Goal: Task Accomplishment & Management: Manage account settings

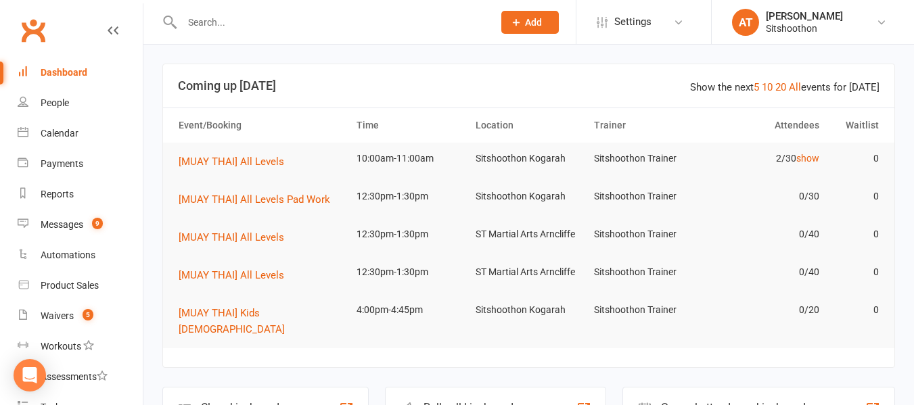
click at [43, 104] on div "People" at bounding box center [55, 102] width 28 height 11
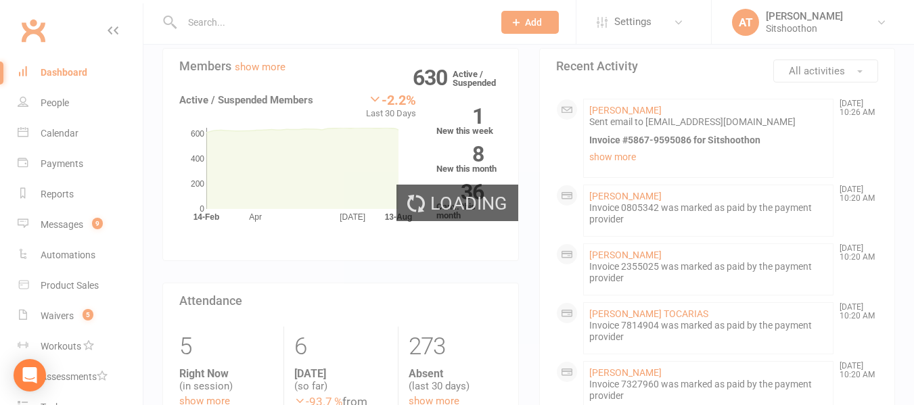
select select "100"
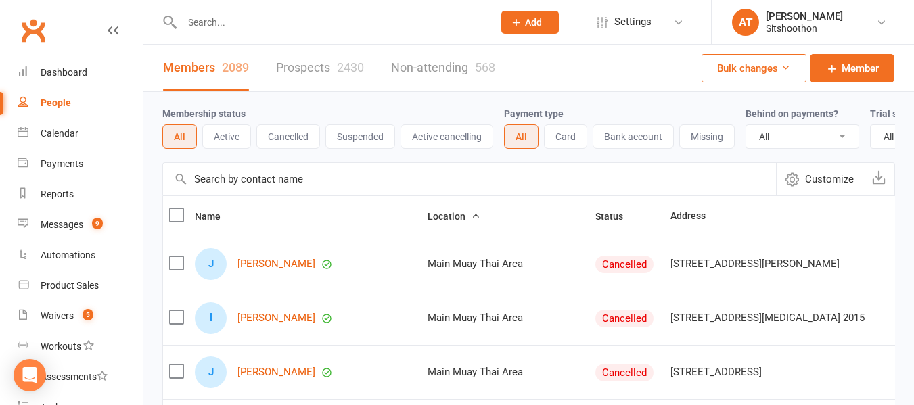
click at [813, 138] on select "All No Yes" at bounding box center [802, 136] width 112 height 23
select select "true"
click at [748, 126] on select "All No Yes" at bounding box center [802, 136] width 112 height 23
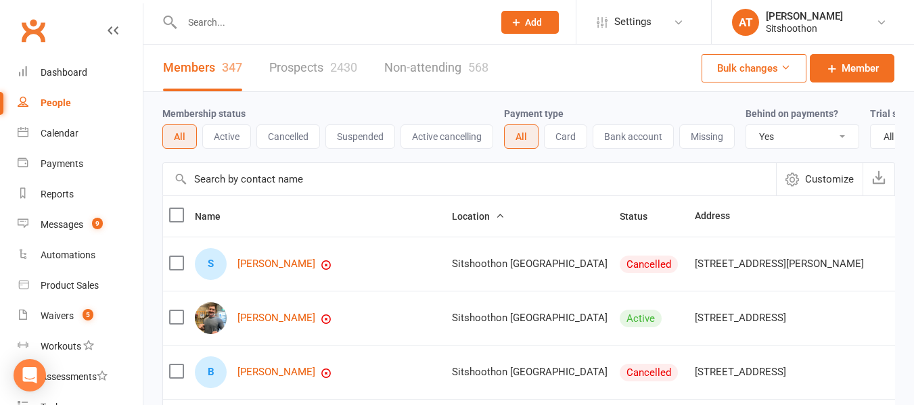
click at [221, 139] on button "Active" at bounding box center [226, 136] width 49 height 24
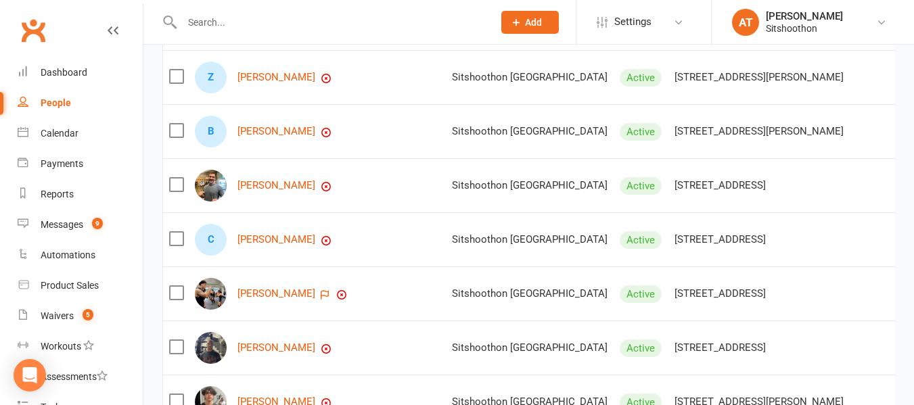
scroll to position [359, 0]
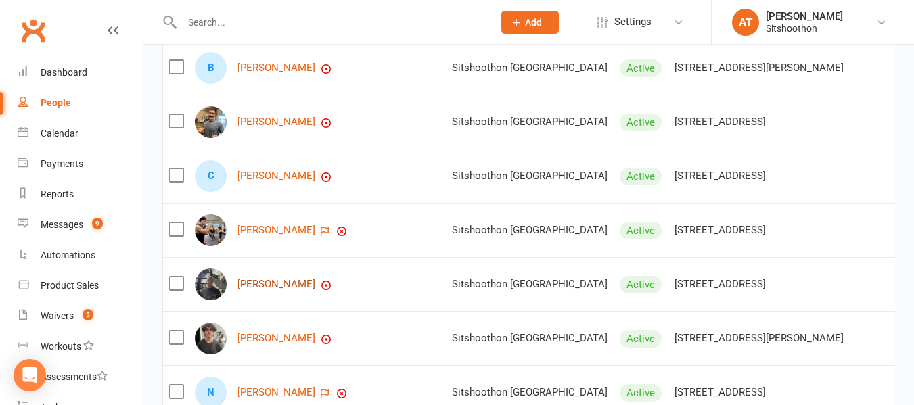
click at [267, 290] on link "regan spicer" at bounding box center [276, 285] width 78 height 12
click at [262, 344] on link "Xavier Murray" at bounding box center [276, 339] width 78 height 12
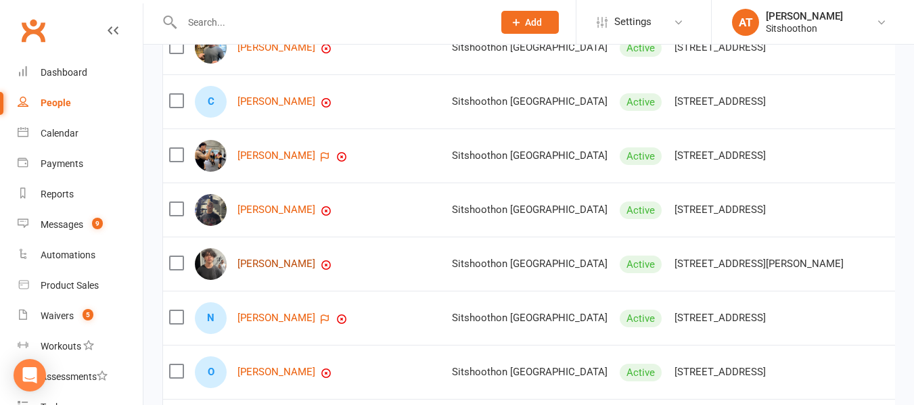
scroll to position [442, 0]
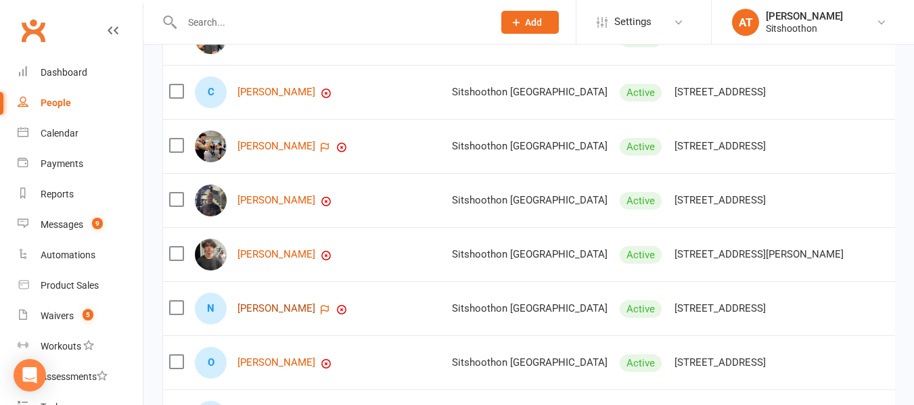
click at [257, 315] on link "Nelson Taione" at bounding box center [276, 309] width 78 height 12
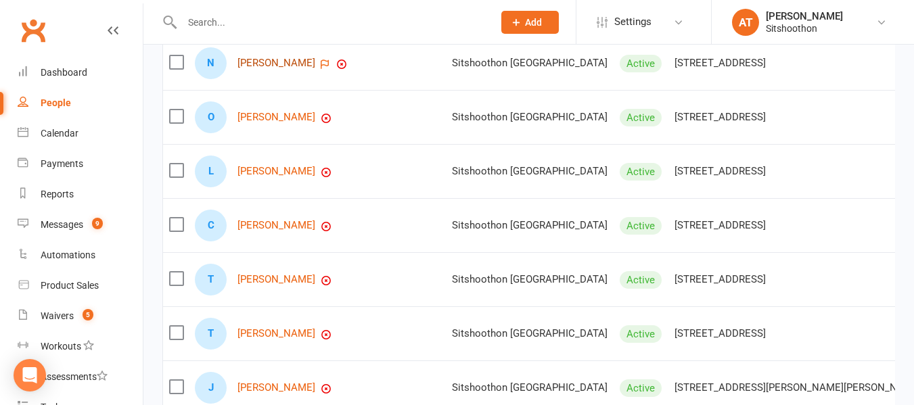
scroll to position [689, 0]
click at [257, 177] on link "Lucy Kaczynski" at bounding box center [276, 171] width 78 height 12
click at [262, 231] on link "[PERSON_NAME]" at bounding box center [276, 225] width 78 height 12
click at [260, 285] on link "Thomas Vecellio-Lewis" at bounding box center [276, 279] width 78 height 12
click at [260, 339] on link "Turner Kingsley" at bounding box center [276, 333] width 78 height 12
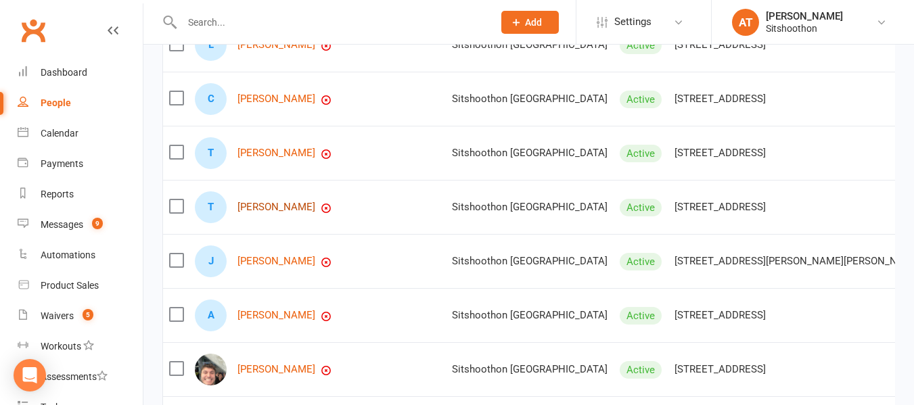
scroll to position [817, 0]
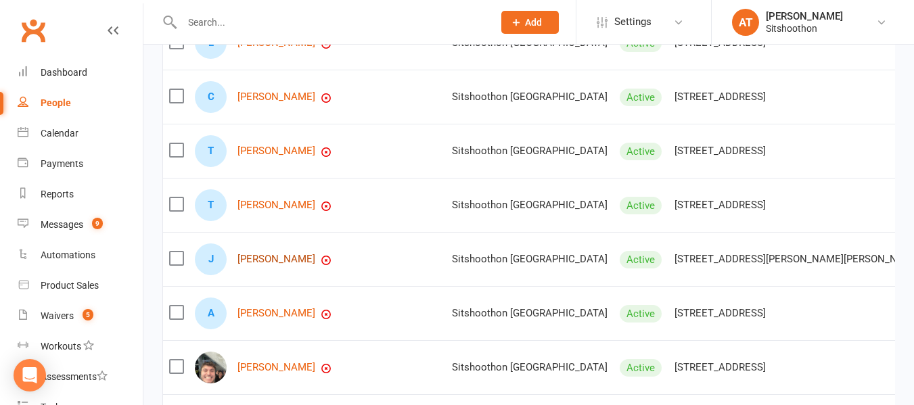
click at [260, 265] on link "Jay Chohan" at bounding box center [276, 260] width 78 height 12
click at [277, 30] on input "text" at bounding box center [331, 22] width 306 height 19
paste input "nicholasn32@hotmail.com"
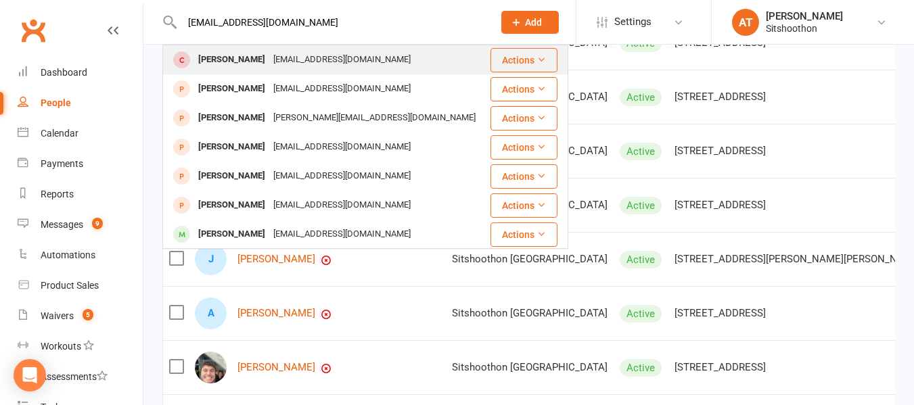
type input "nicholasn32@hotmail.com"
click at [269, 53] on div "Nicholas nicolettos" at bounding box center [231, 60] width 75 height 20
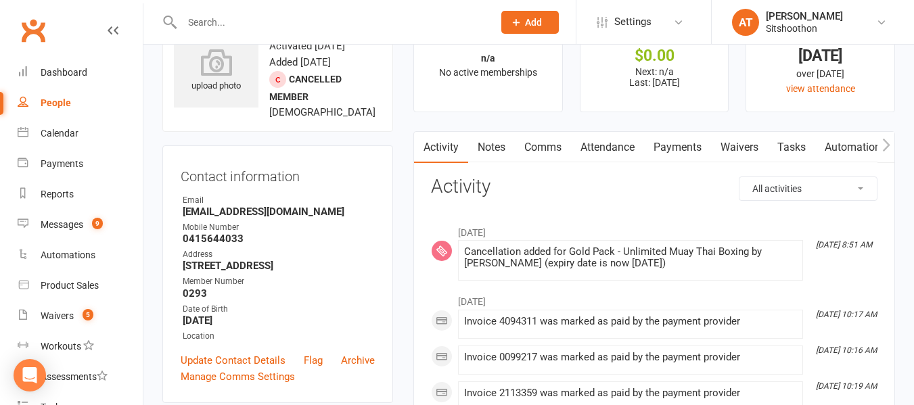
scroll to position [51, 0]
click at [287, 19] on input "text" at bounding box center [331, 22] width 306 height 19
paste input "nicholasn32@hotmail.com"
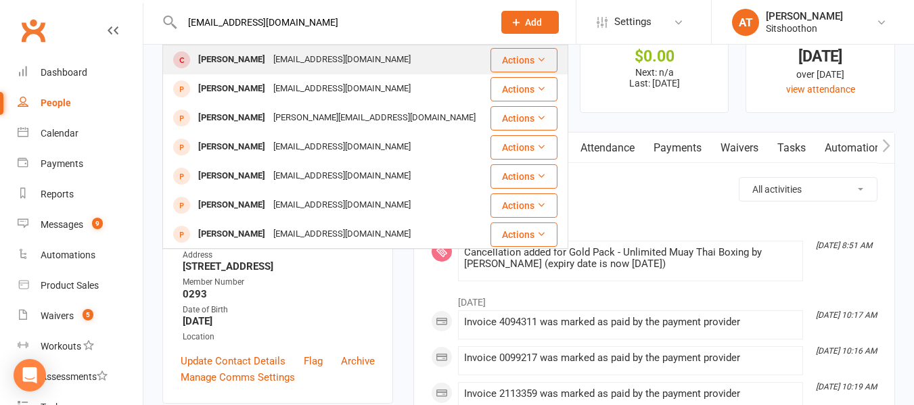
type input "nicholasn32@hotmail.com"
click at [290, 63] on div "nicholasn32@hotmail.com" at bounding box center [341, 60] width 145 height 20
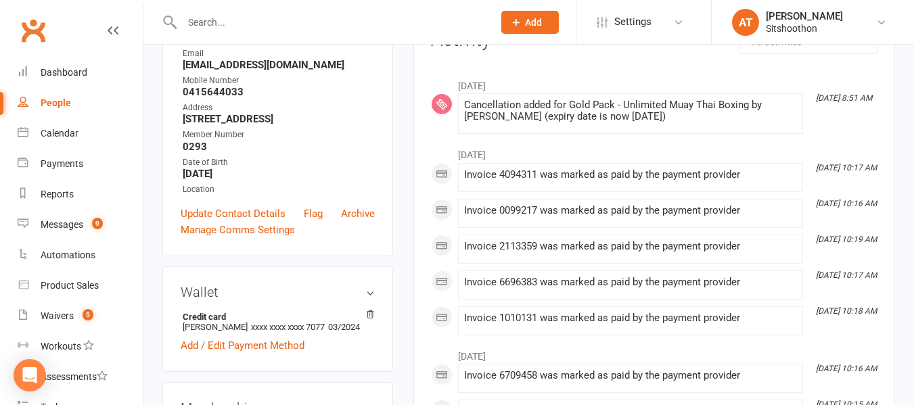
scroll to position [200, 0]
click at [282, 70] on strong "nicholasn32@hotmail.com" at bounding box center [279, 64] width 192 height 12
copy render-form-field "nicholasn32@hotmail.com"
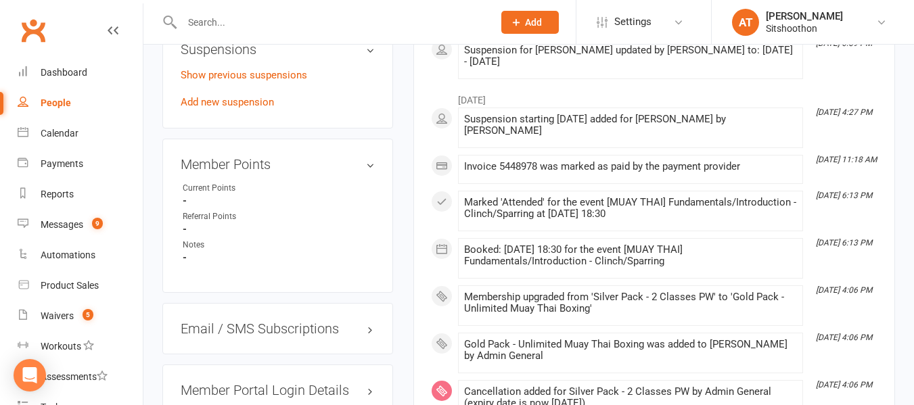
scroll to position [872, 0]
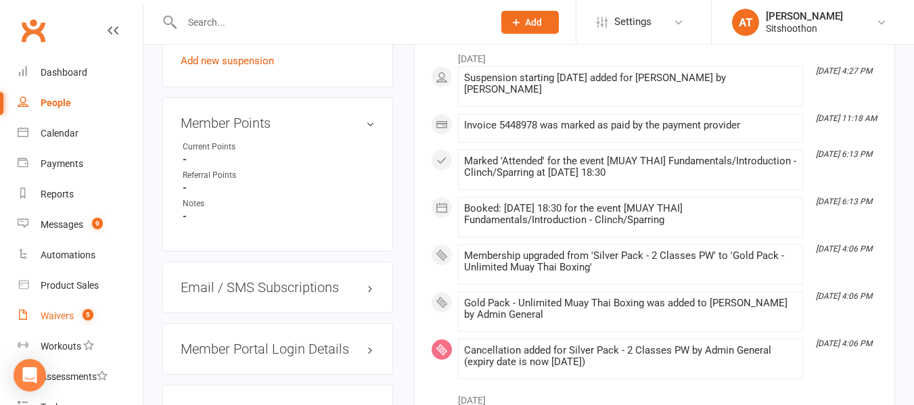
click at [47, 319] on div "Waivers" at bounding box center [57, 316] width 33 height 11
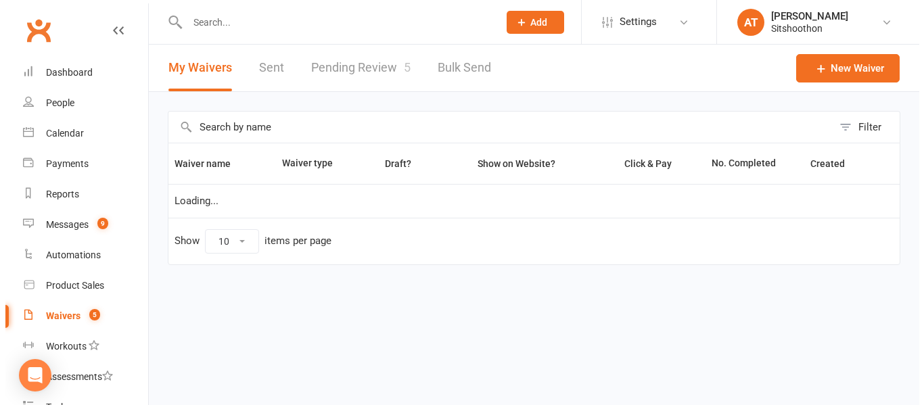
select select "100"
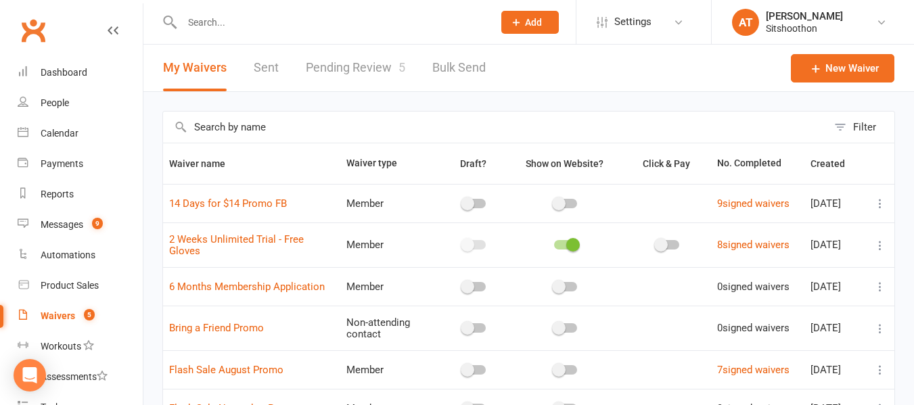
click at [342, 71] on link "Pending Review 5" at bounding box center [355, 68] width 99 height 47
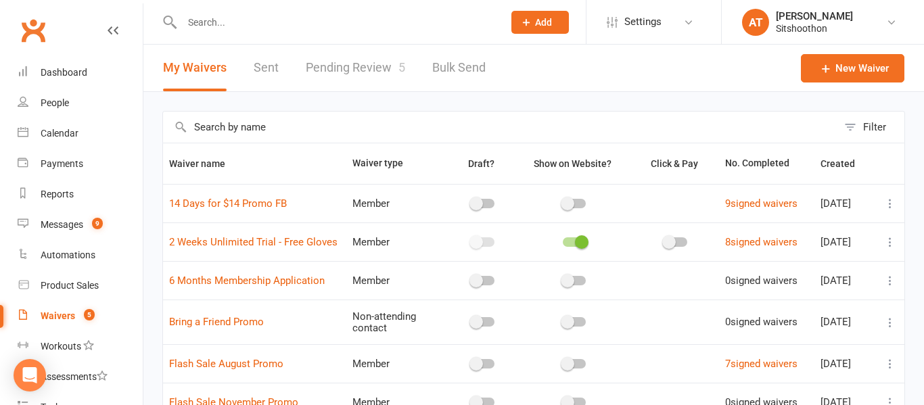
select select "25"
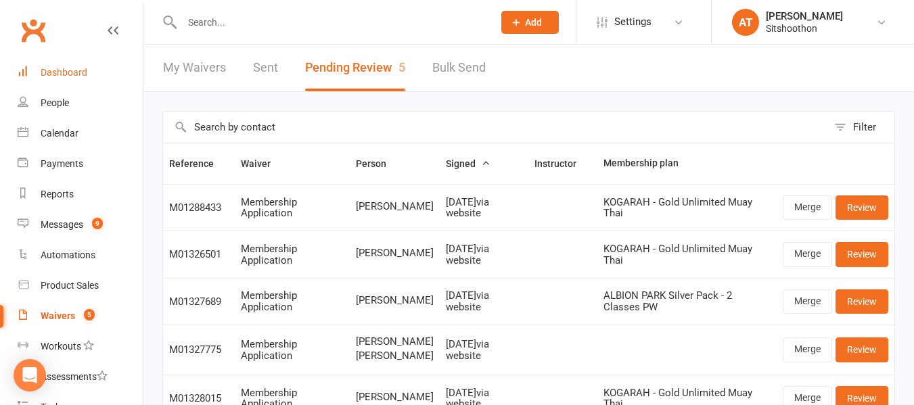
click at [68, 69] on div "Dashboard" at bounding box center [64, 72] width 47 height 11
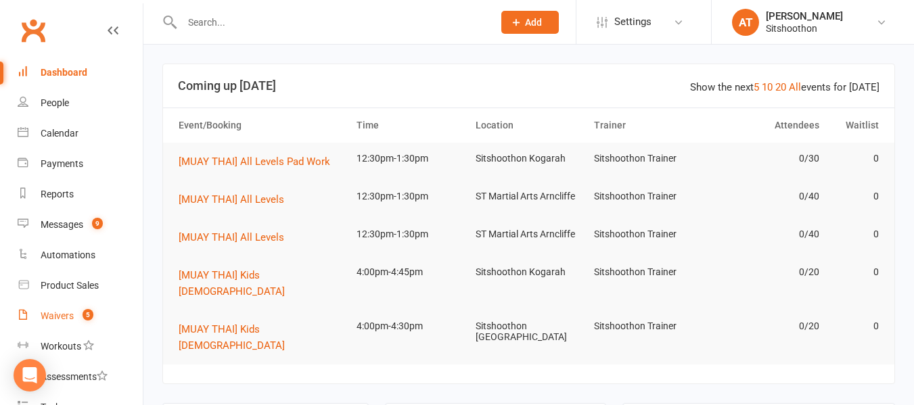
click at [60, 304] on link "Waivers 5" at bounding box center [80, 316] width 125 height 30
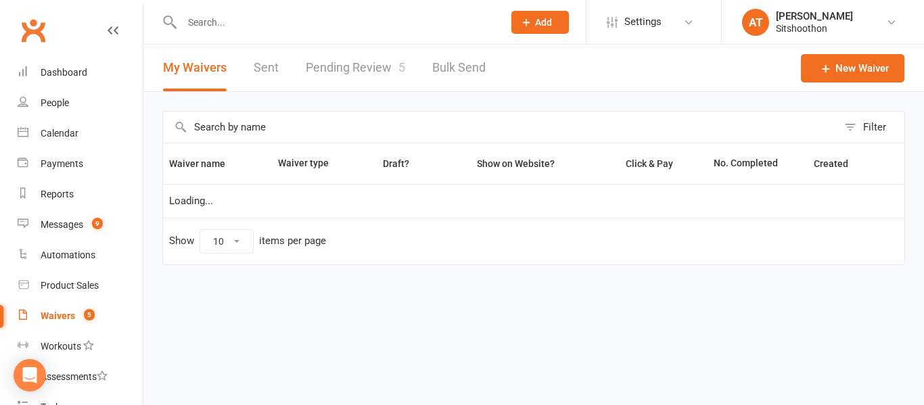
select select "100"
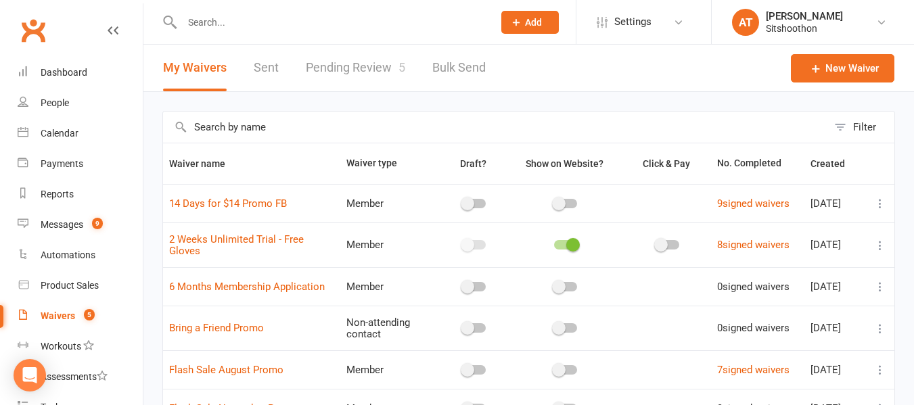
click at [373, 68] on link "Pending Review 5" at bounding box center [355, 68] width 99 height 47
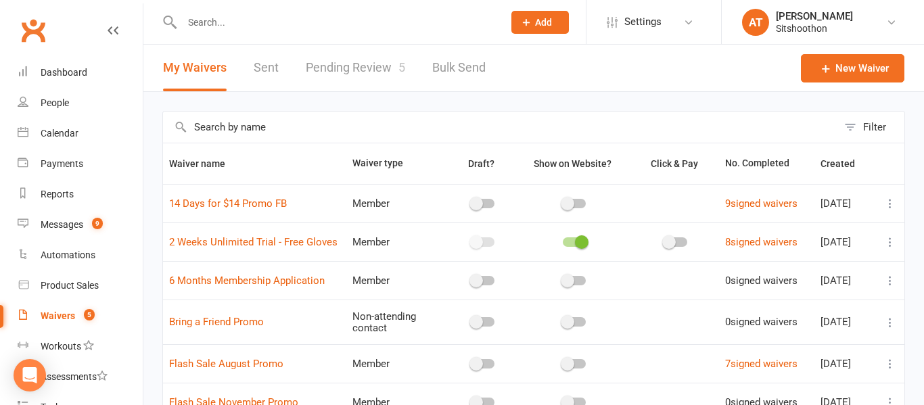
select select "25"
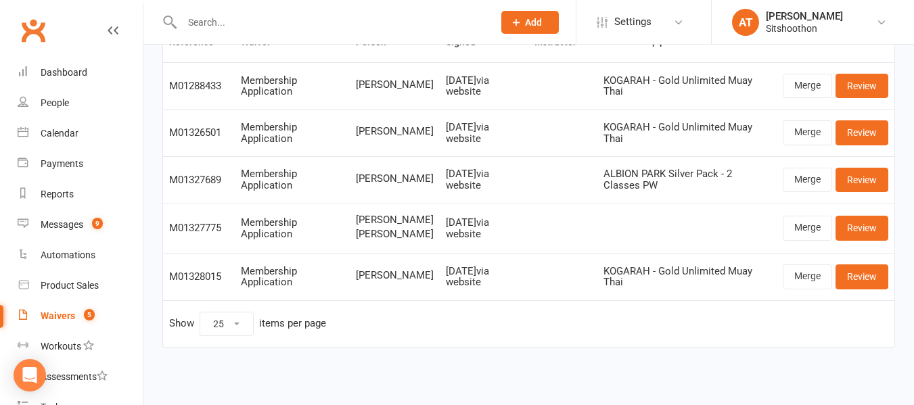
scroll to position [122, 0]
click at [86, 67] on div "Dashboard" at bounding box center [64, 72] width 47 height 11
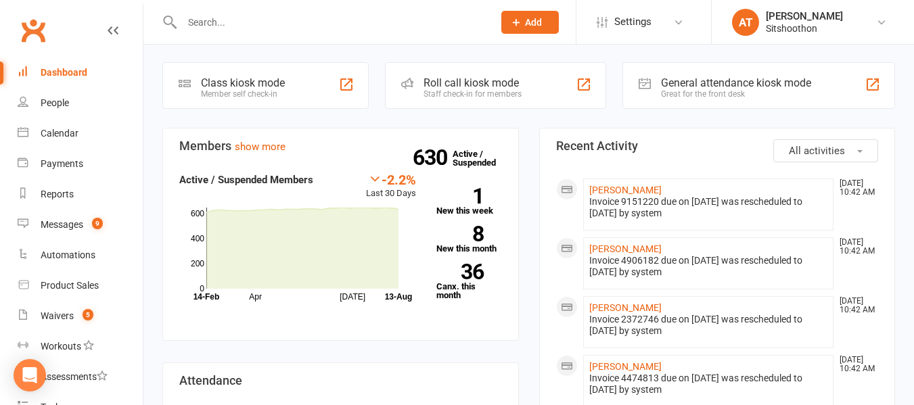
scroll to position [343, 0]
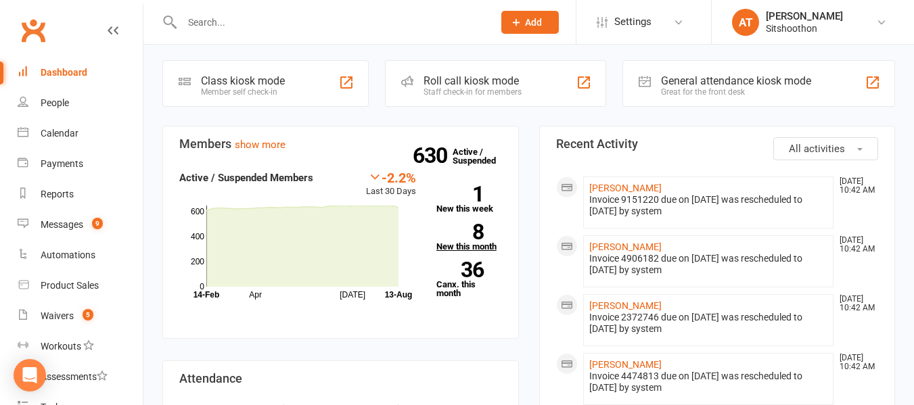
click at [477, 222] on strong "8" at bounding box center [459, 232] width 47 height 20
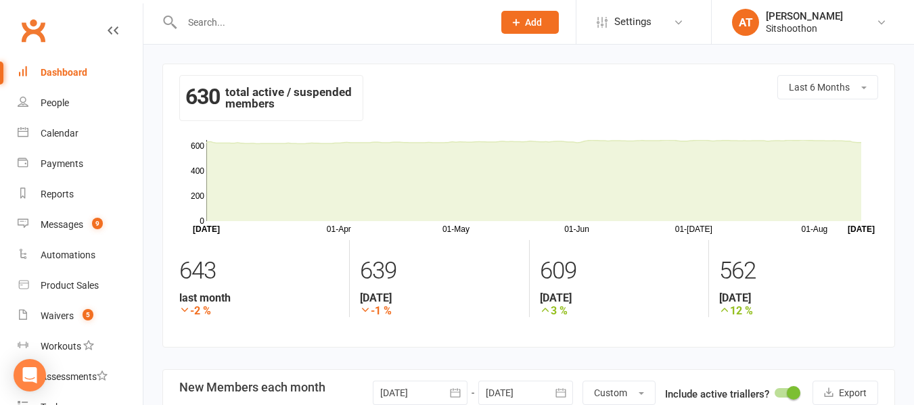
click at [265, 26] on input "text" at bounding box center [331, 22] width 306 height 19
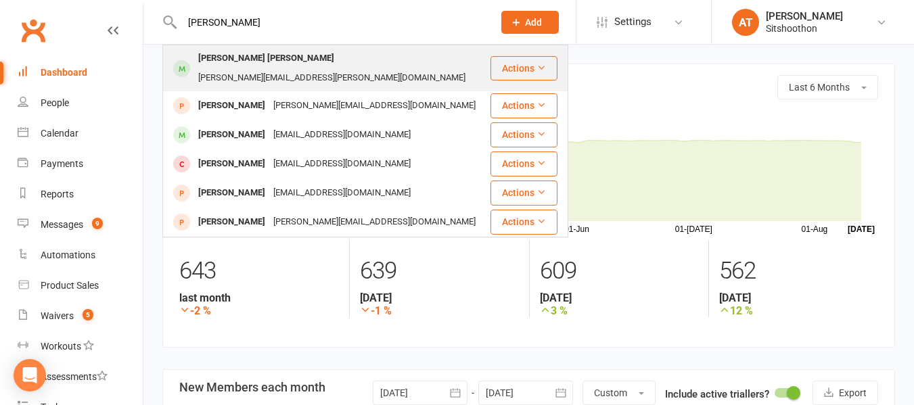
type input "amos"
click at [308, 68] on div "amos.chapagain@gmail.com" at bounding box center [331, 78] width 275 height 20
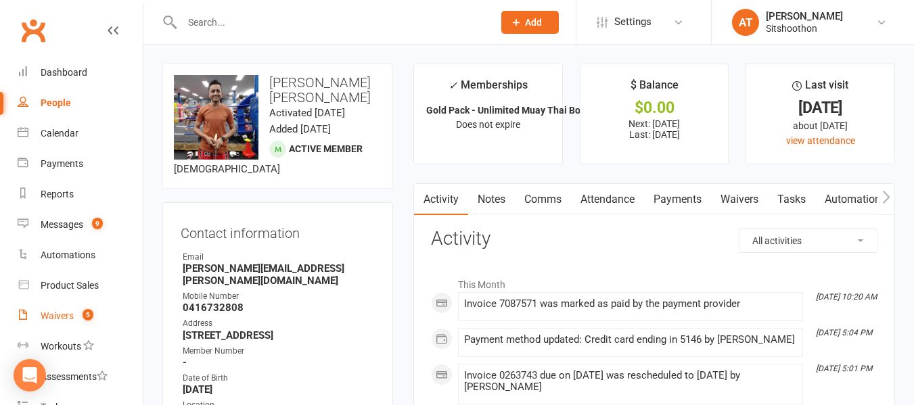
click at [62, 323] on link "Waivers 5" at bounding box center [80, 316] width 125 height 30
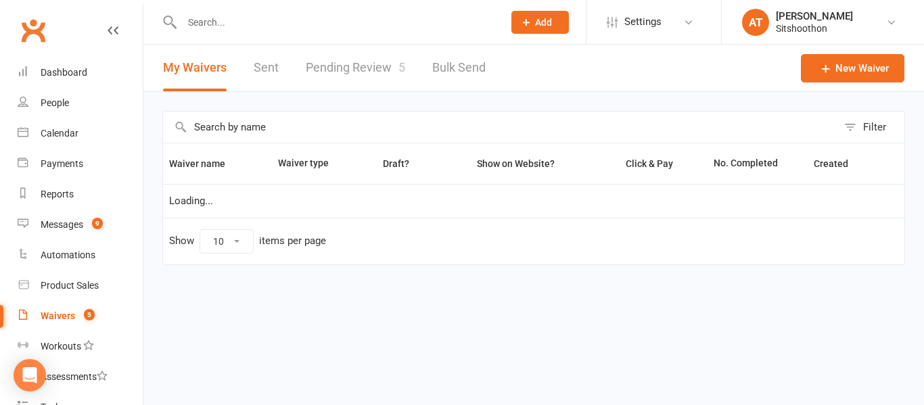
select select "100"
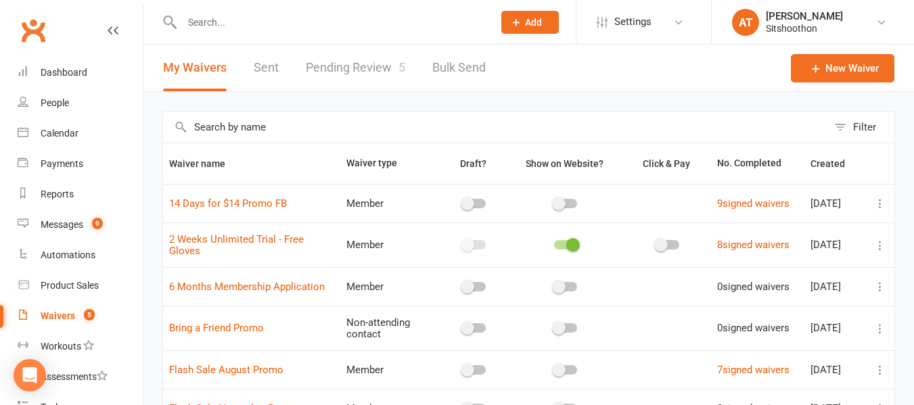
click at [350, 76] on link "Pending Review 5" at bounding box center [355, 68] width 99 height 47
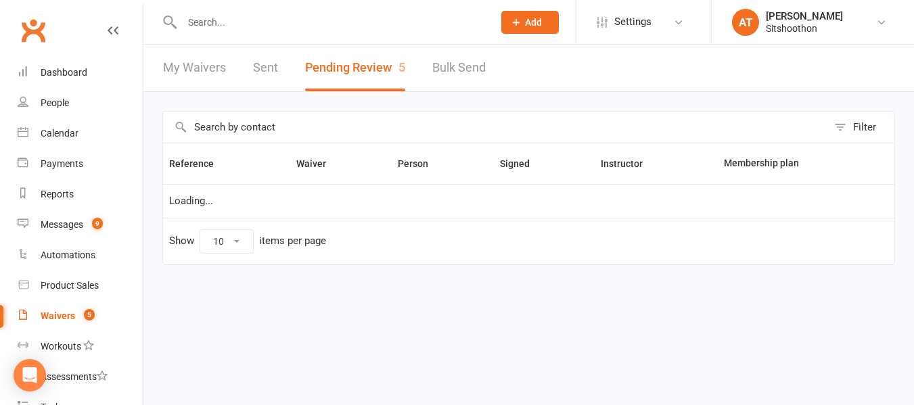
select select "25"
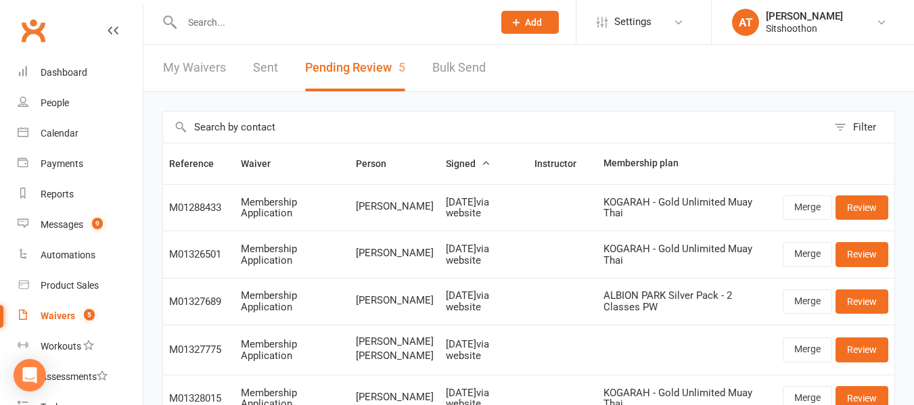
scroll to position [62, 0]
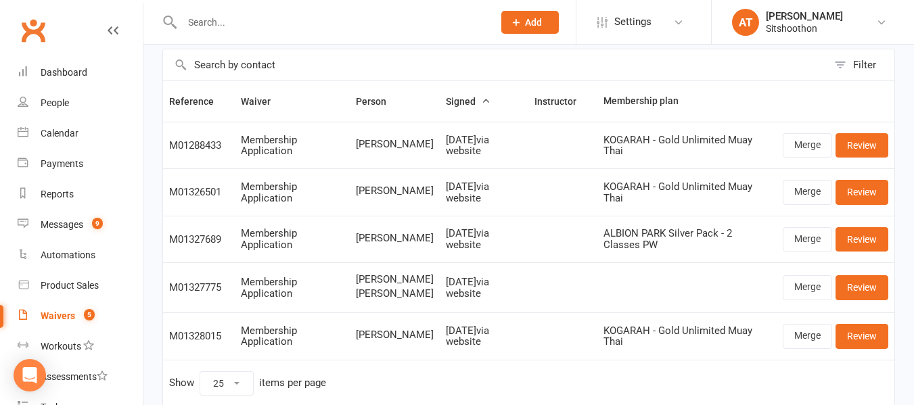
click at [440, 349] on td "Aug 12, 2025 via website" at bounding box center [484, 336] width 89 height 47
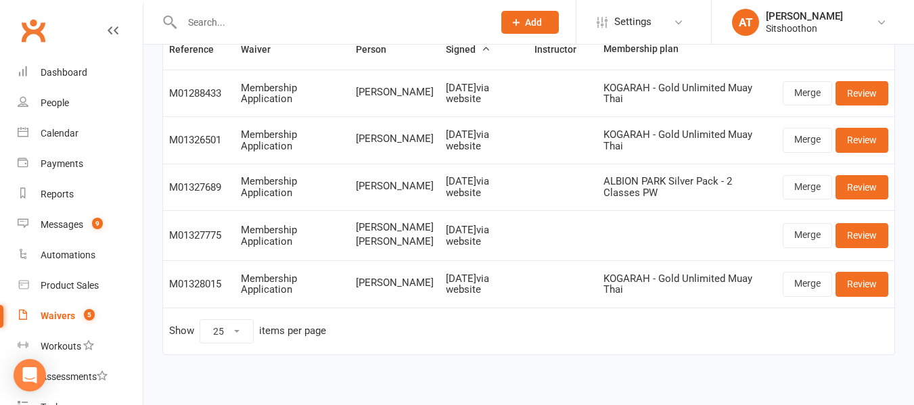
scroll to position [122, 0]
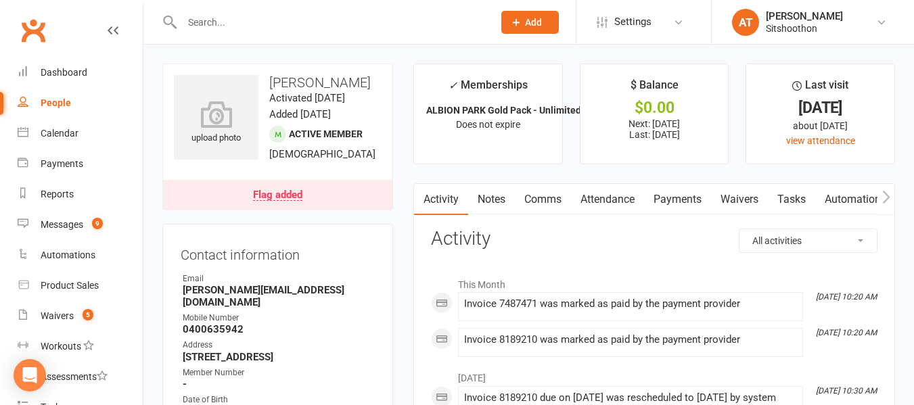
click at [274, 201] on div "Flag added" at bounding box center [277, 195] width 49 height 11
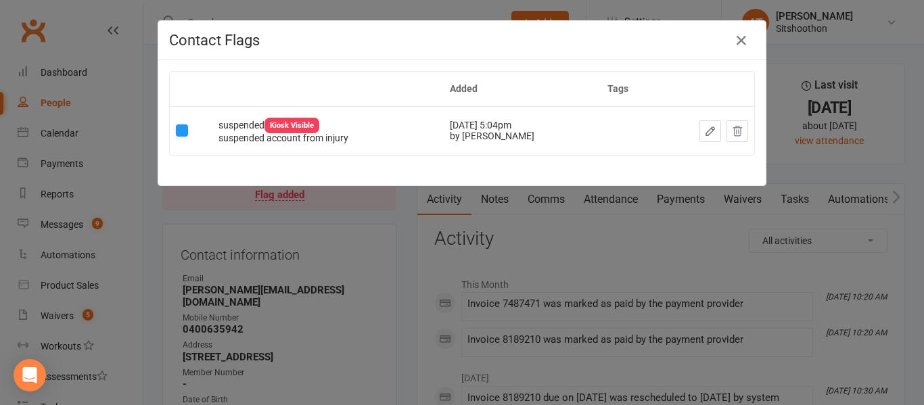
click at [385, 244] on div "Contact Flags Added Tags suspended Kiosk Visible suspended account from injury …" at bounding box center [462, 202] width 924 height 405
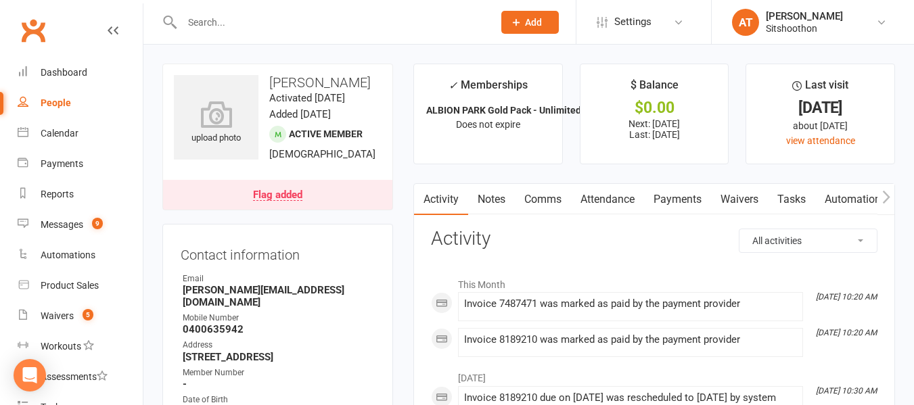
click at [275, 201] on div "Flag added" at bounding box center [277, 195] width 49 height 11
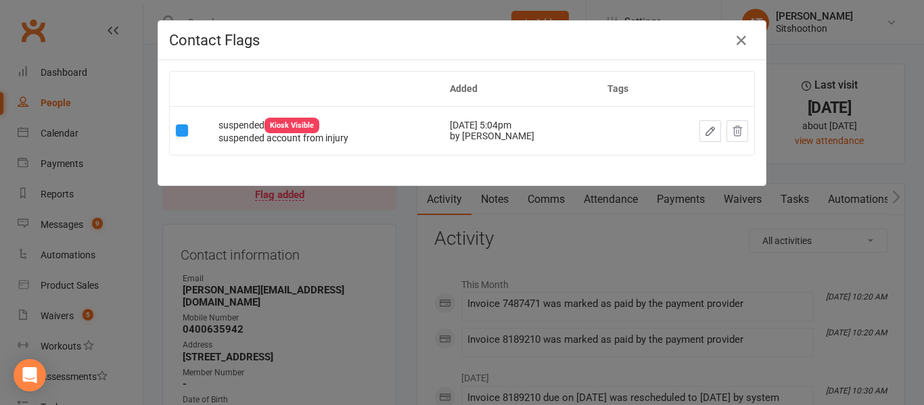
click at [398, 240] on div "Contact Flags Added Tags suspended Kiosk Visible suspended account from injury …" at bounding box center [462, 202] width 924 height 405
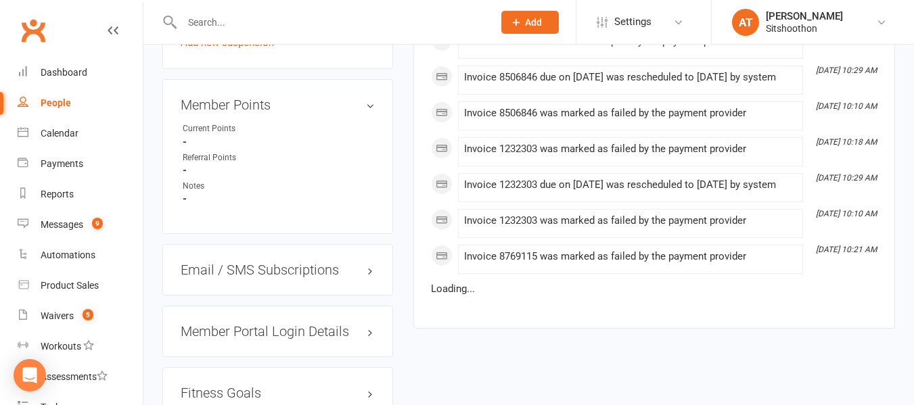
scroll to position [1188, 0]
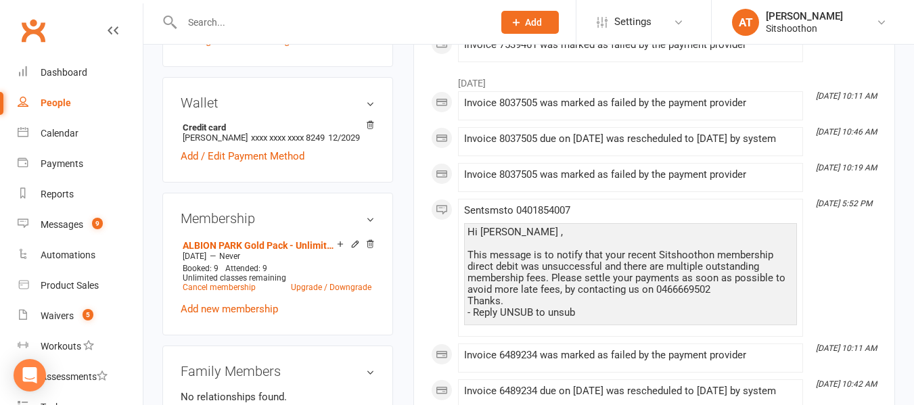
scroll to position [405, 0]
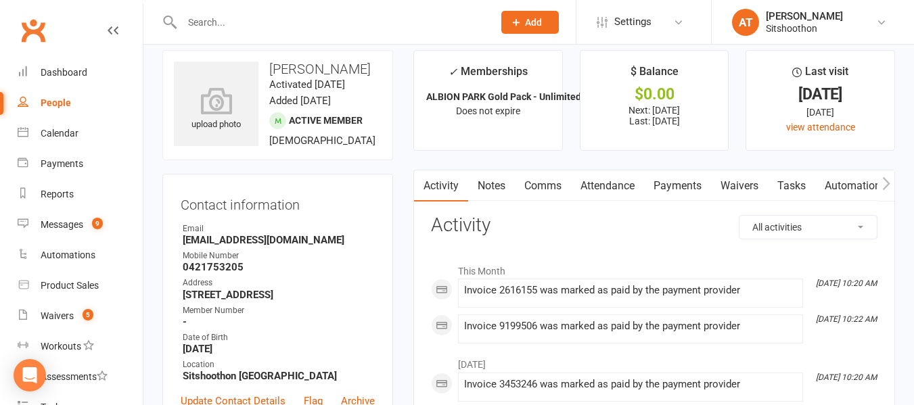
scroll to position [11, 0]
